Goal: Task Accomplishment & Management: Use online tool/utility

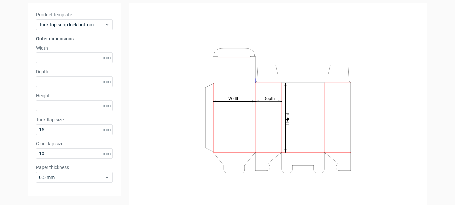
scroll to position [30, 0]
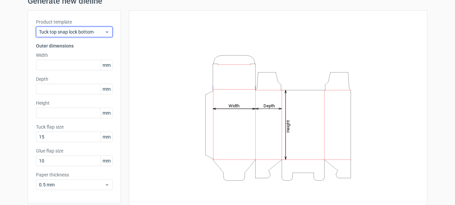
click at [88, 36] on div "Tuck top snap lock bottom" at bounding box center [74, 32] width 77 height 11
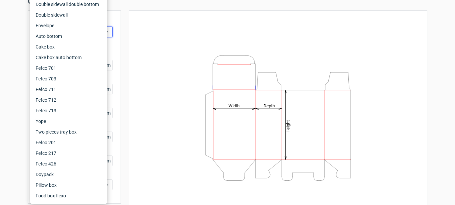
click at [151, 42] on div "Height Depth Width" at bounding box center [278, 118] width 282 height 199
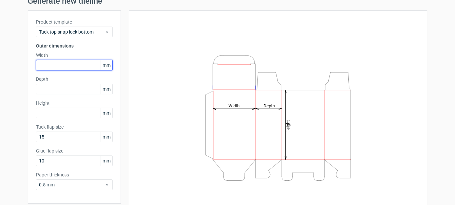
click at [64, 67] on input "text" at bounding box center [74, 65] width 77 height 11
type input "78"
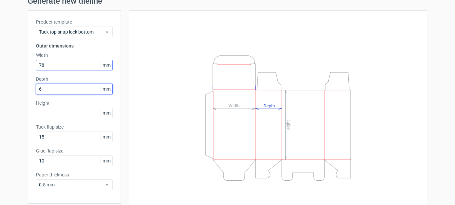
type input "68"
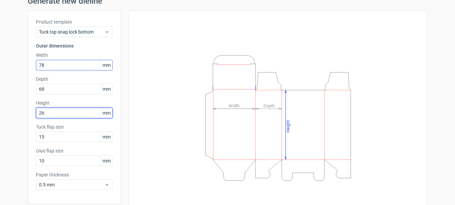
type input "266"
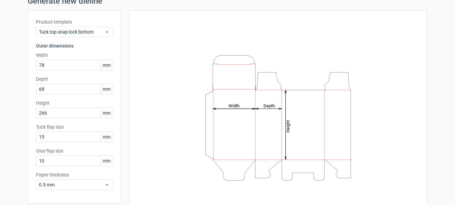
scroll to position [55, 0]
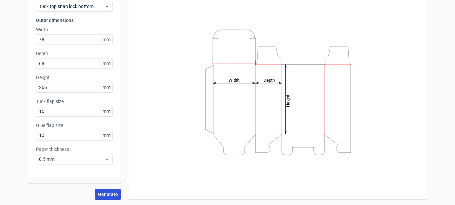
click at [109, 190] on button "Generate" at bounding box center [108, 194] width 26 height 11
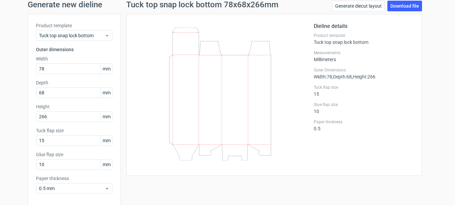
scroll to position [21, 0]
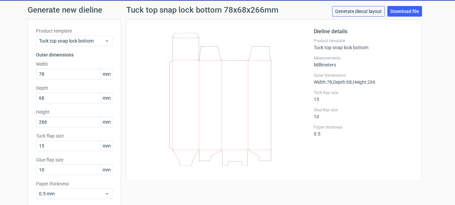
click at [352, 7] on link "Generate diecut layout" at bounding box center [358, 11] width 53 height 11
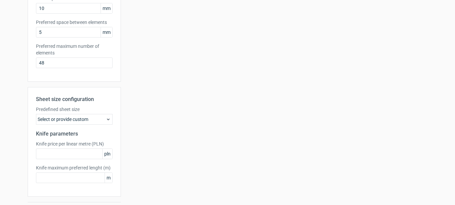
scroll to position [186, 0]
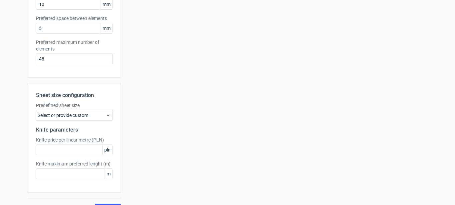
click at [68, 112] on div "Select or provide custom" at bounding box center [74, 115] width 77 height 11
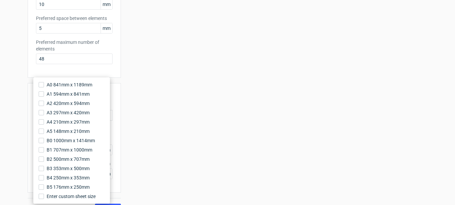
click at [154, 114] on div "Your diecut layouts will be listed here once you generate them Height Depth Wid…" at bounding box center [274, 34] width 306 height 361
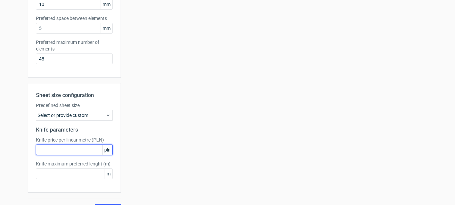
click at [65, 153] on input "text" at bounding box center [74, 150] width 77 height 11
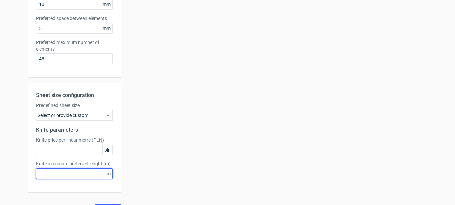
click at [70, 173] on input "text" at bounding box center [74, 174] width 77 height 11
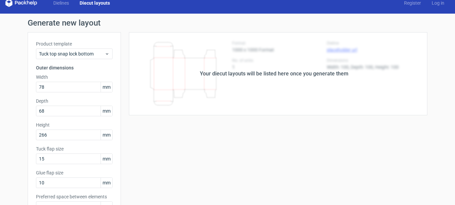
scroll to position [0, 0]
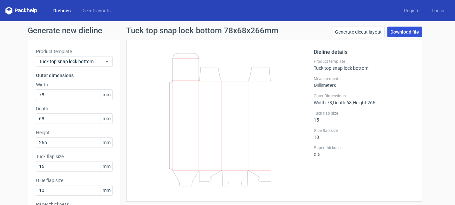
click at [399, 34] on link "Download file" at bounding box center [404, 32] width 35 height 11
click at [408, 30] on link "Download file" at bounding box center [404, 32] width 35 height 11
